Goal: Information Seeking & Learning: Find specific fact

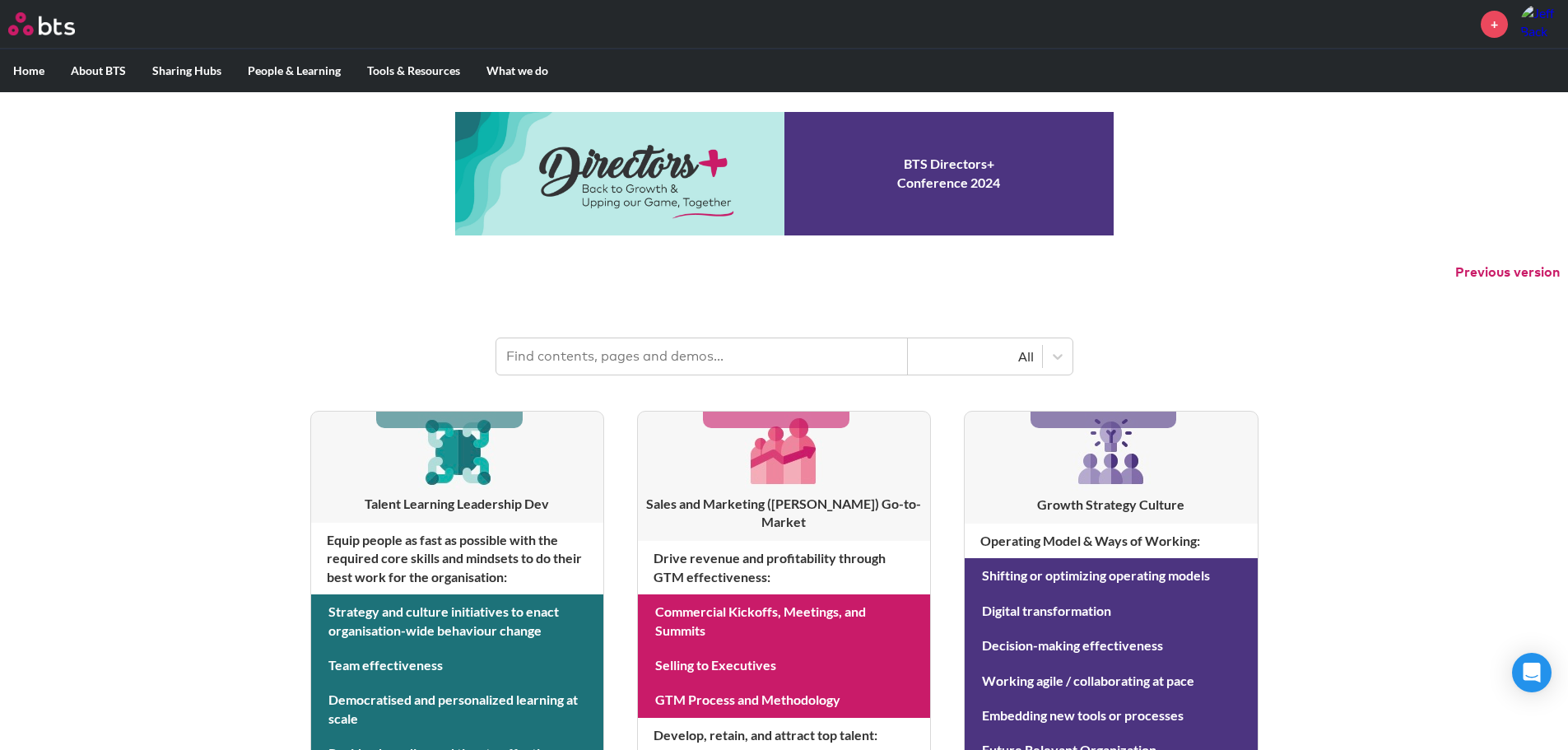
click at [623, 351] on input "text" at bounding box center [702, 356] width 412 height 36
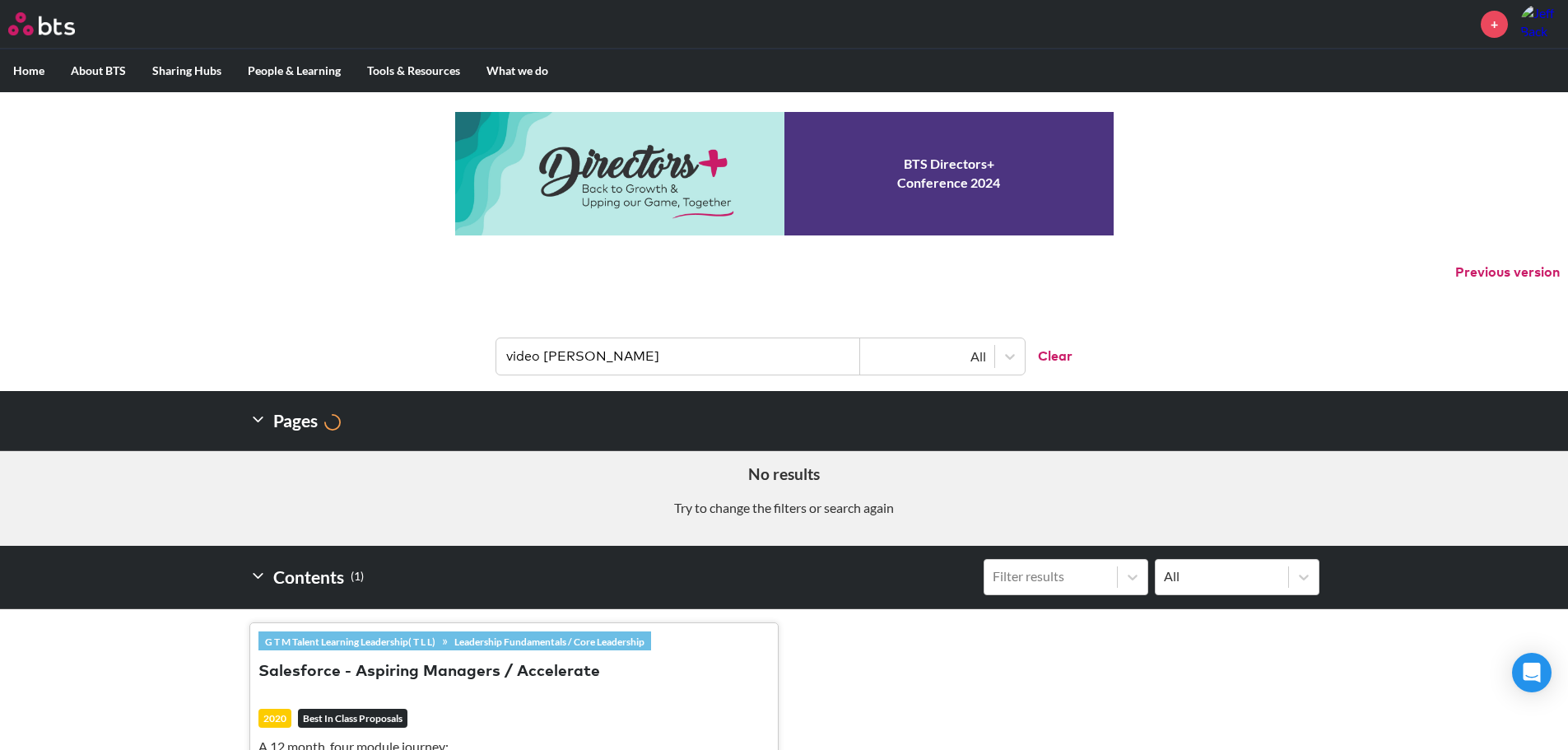
click at [595, 360] on input "video [PERSON_NAME]" at bounding box center [678, 356] width 364 height 36
type input "video"
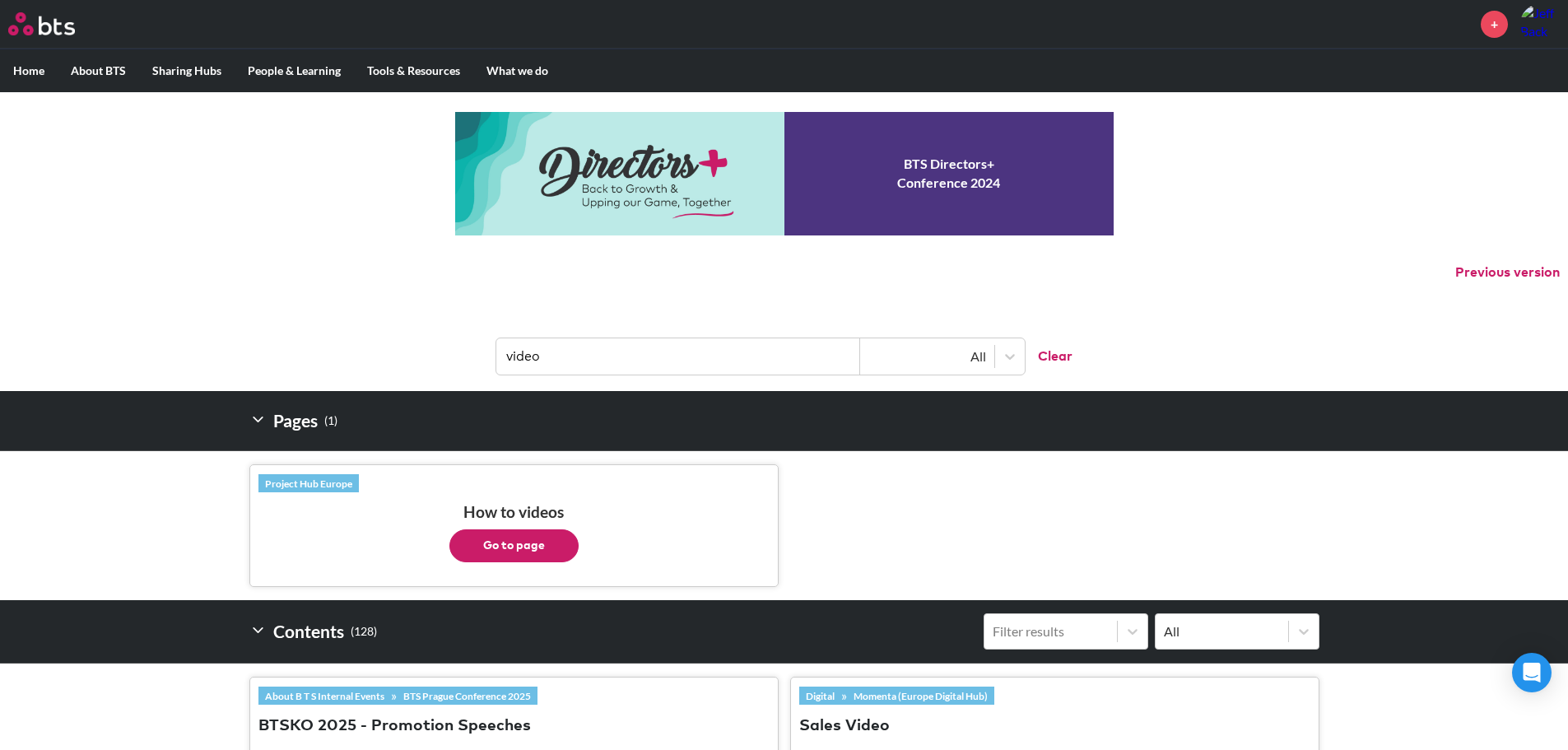
click at [26, 69] on label "Home" at bounding box center [29, 71] width 58 height 43
click at [0, 0] on input "Home" at bounding box center [0, 0] width 0 height 0
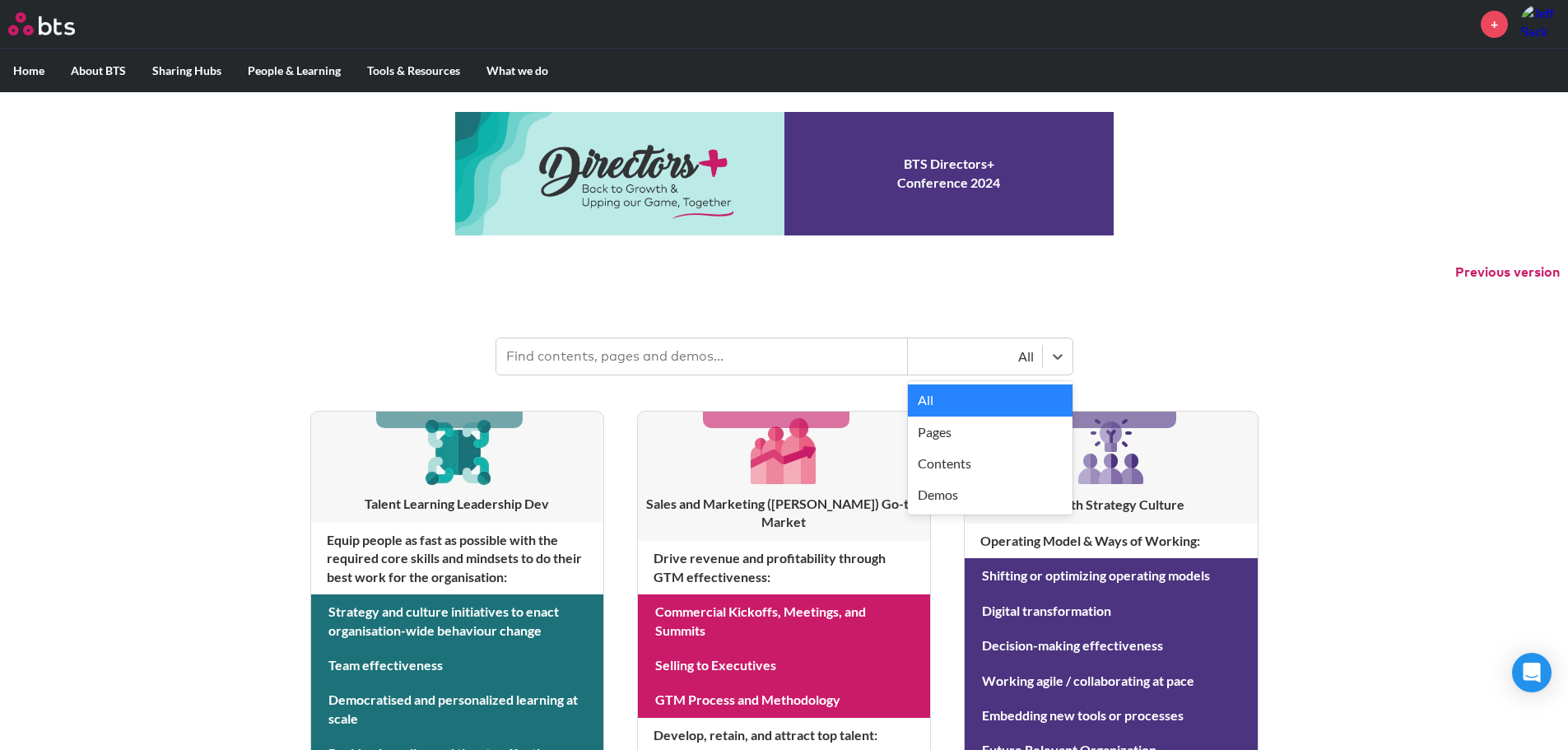
click at [1007, 352] on div "All" at bounding box center [974, 356] width 117 height 18
click at [652, 281] on p "Previous version" at bounding box center [784, 273] width 1568 height 35
click at [661, 354] on input "text" at bounding box center [702, 356] width 412 height 36
click at [700, 356] on input "text" at bounding box center [702, 356] width 412 height 36
type input "video"
